Goal: Task Accomplishment & Management: Manage account settings

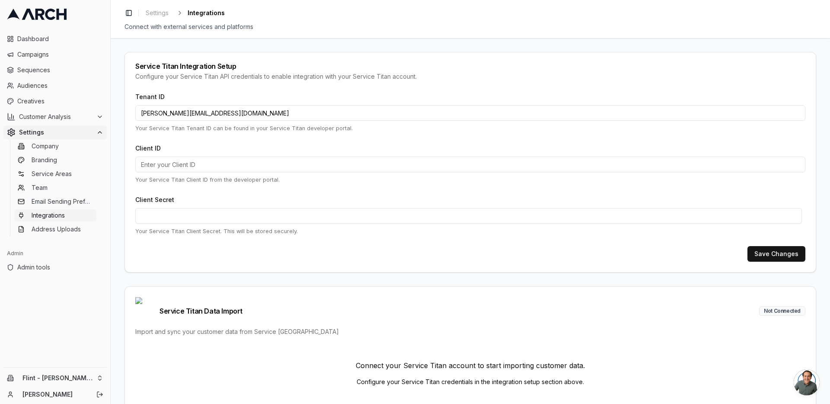
click at [207, 109] on input "jimmy@getarch.com" at bounding box center [470, 113] width 670 height 16
paste input "490228514"
type input "490228514"
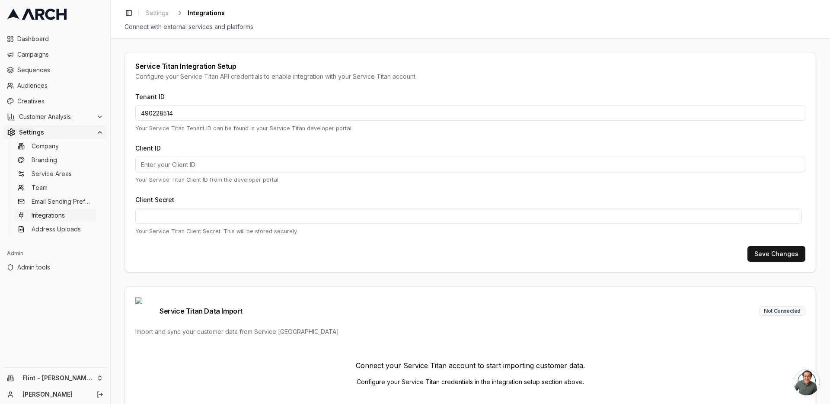
click at [334, 162] on input "Client ID" at bounding box center [470, 164] width 670 height 16
paste input "cid.qpz0oqk8e8dh5wfwm3ob9y05a"
type input "cid.qpz0oqk8e8dh5wfwm3ob9y05a"
click at [778, 252] on button "Save Changes" at bounding box center [776, 254] width 58 height 16
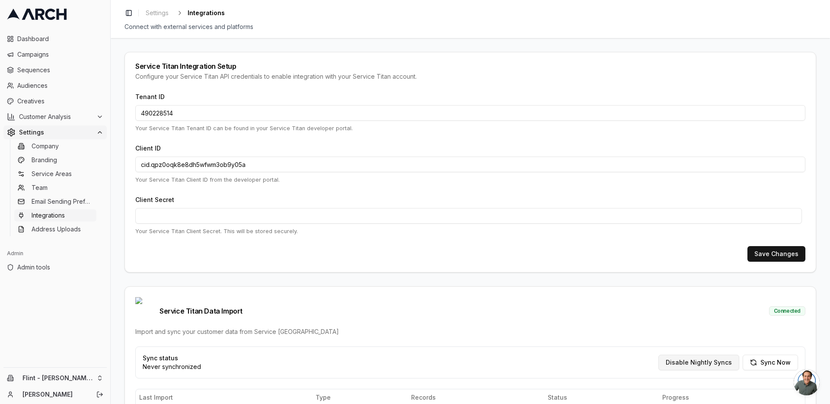
click at [704, 354] on button "Disable Nightly Syncs" at bounding box center [698, 362] width 81 height 16
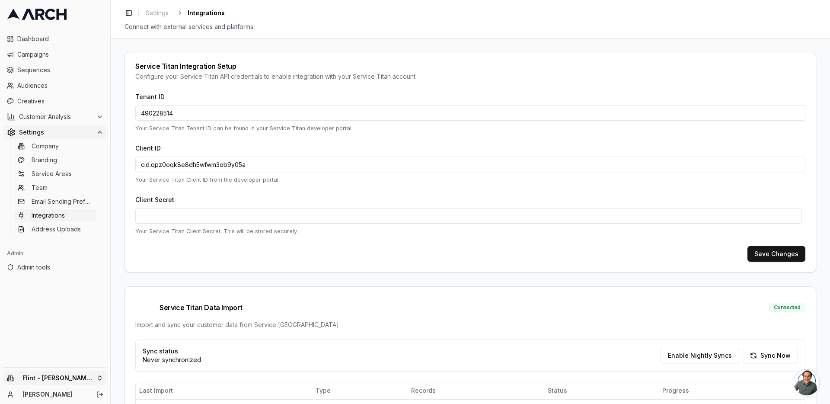
click at [91, 379] on html "Dashboard Campaigns Sequences Audiences Creatives Customer Analysis Settings Co…" at bounding box center [415, 202] width 830 height 404
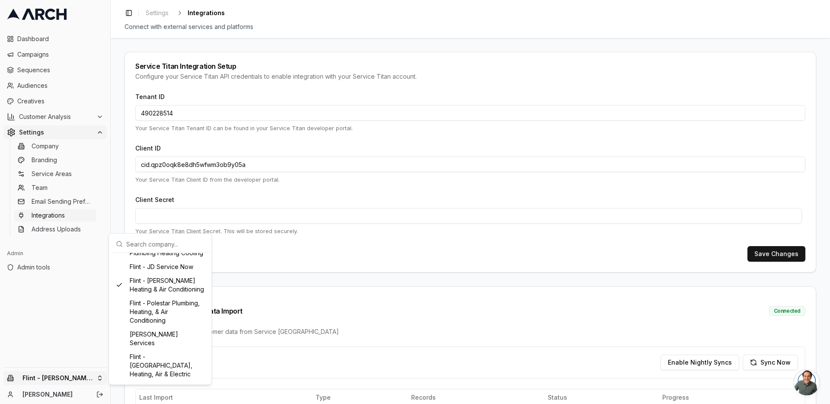
scroll to position [388, 0]
click at [165, 327] on div "Flint - Polestar Plumbing, Heating, & Air Conditioning" at bounding box center [160, 311] width 96 height 31
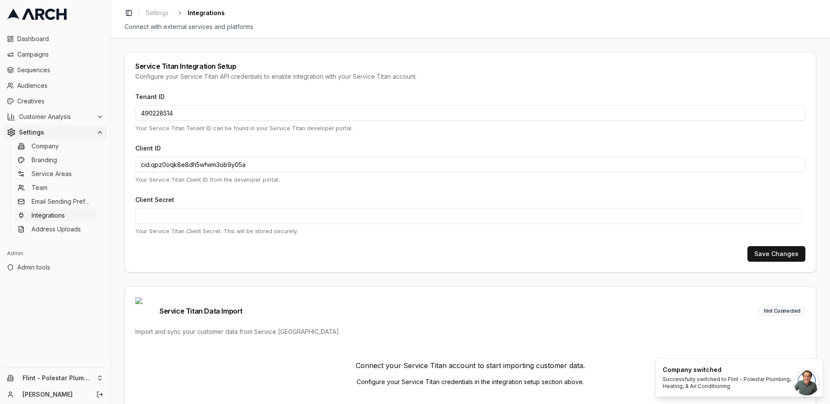
click at [120, 185] on div "Service Titan Integration Setup Configure your Service Titan API credentials to…" at bounding box center [470, 221] width 719 height 366
